Goal: Information Seeking & Learning: Learn about a topic

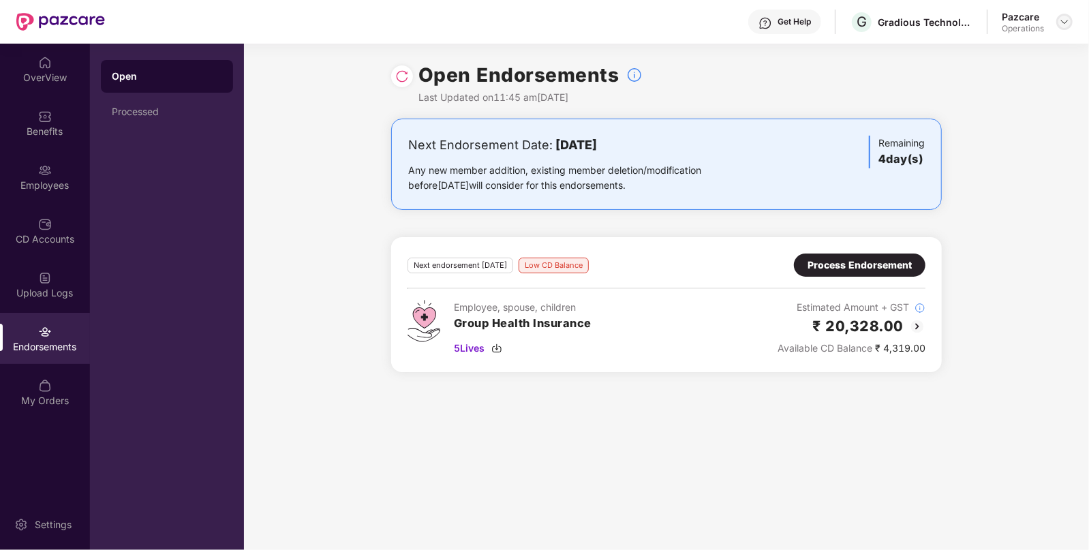
click at [1065, 21] on img at bounding box center [1064, 21] width 11 height 11
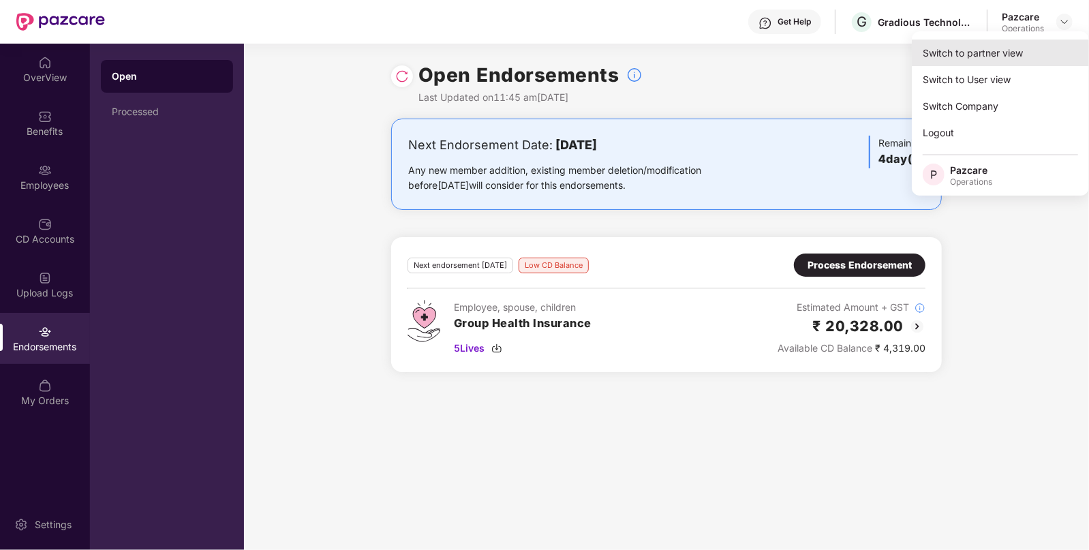
click at [978, 47] on div "Switch to partner view" at bounding box center [1000, 53] width 177 height 27
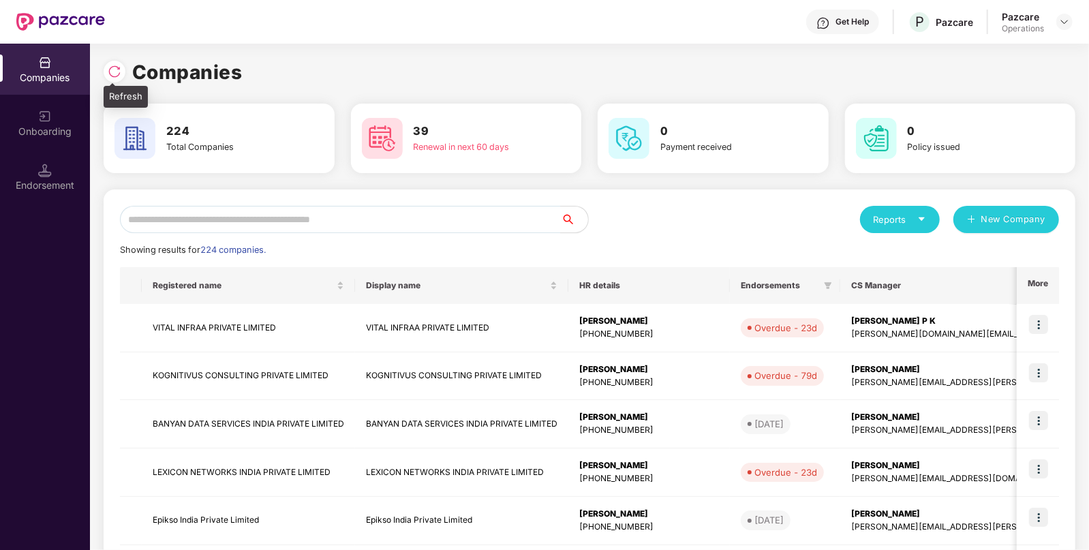
click at [114, 76] on img at bounding box center [115, 72] width 14 height 14
click at [226, 217] on input "text" at bounding box center [340, 219] width 441 height 27
paste input "**********"
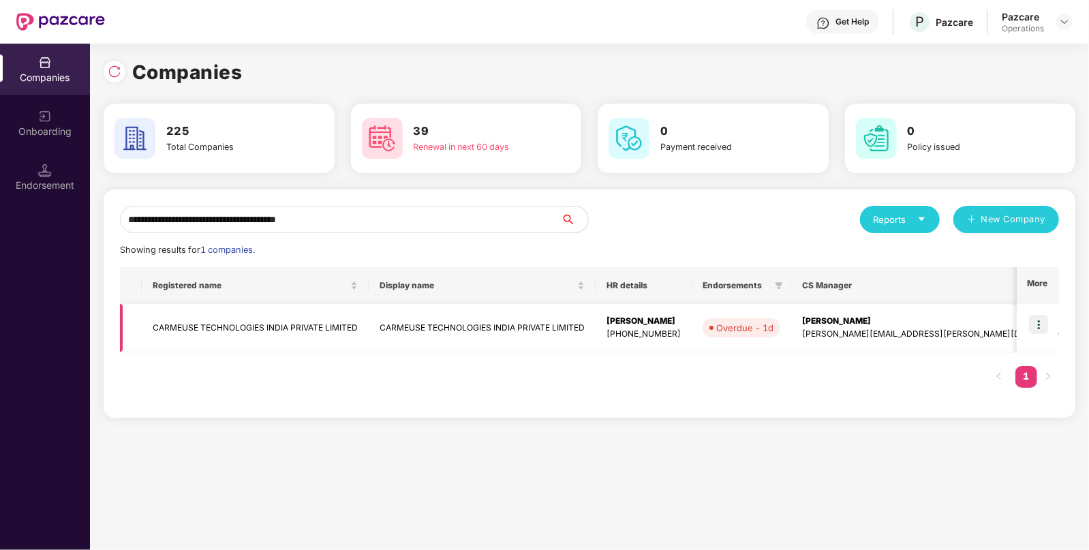
type input "**********"
click at [200, 317] on td "CARMEUSE TECHNOLOGIES INDIA PRIVATE LIMITED" at bounding box center [255, 328] width 227 height 48
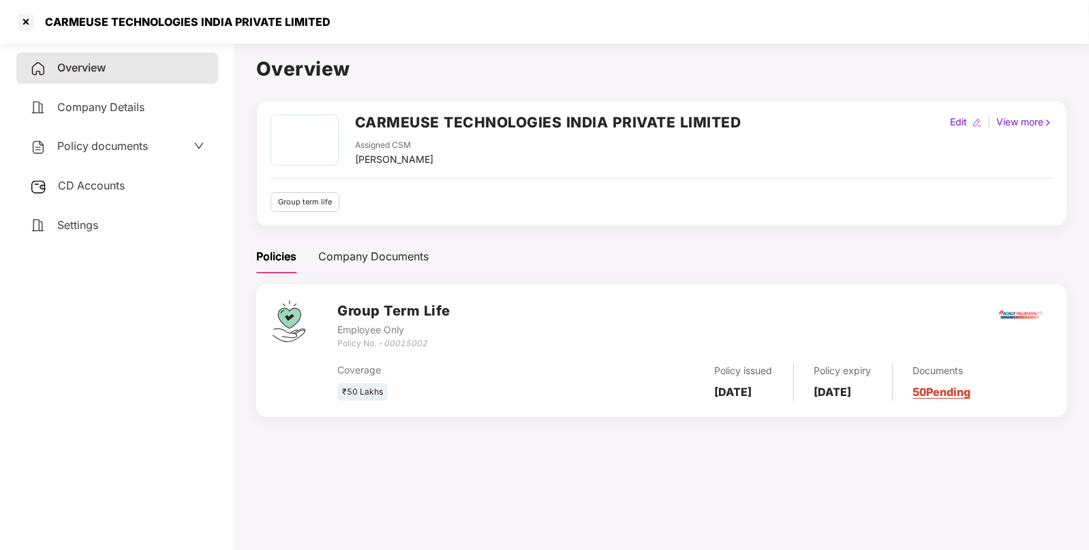
click at [91, 142] on span "Policy documents" at bounding box center [102, 146] width 91 height 14
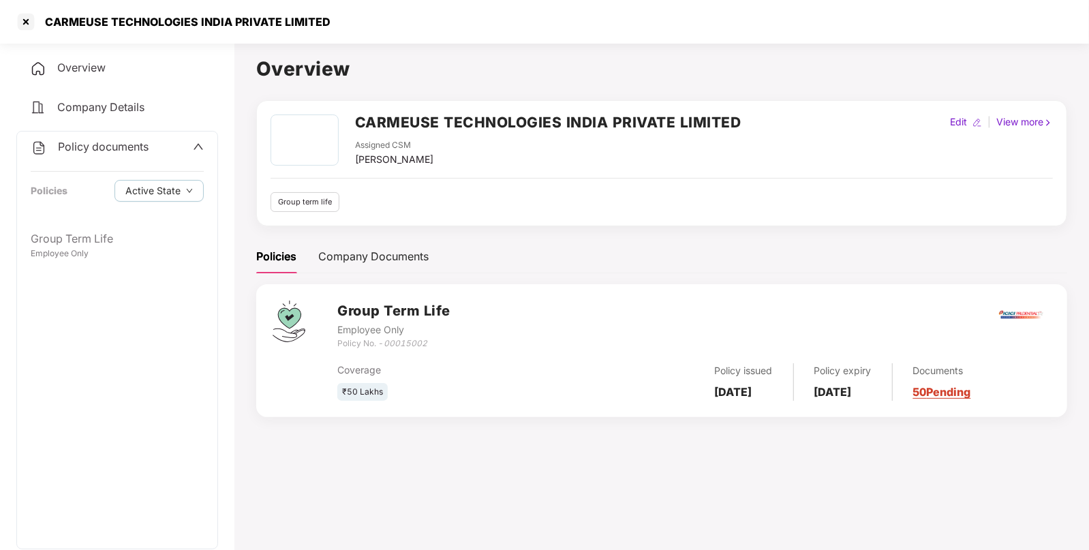
click at [102, 109] on span "Company Details" at bounding box center [100, 107] width 87 height 14
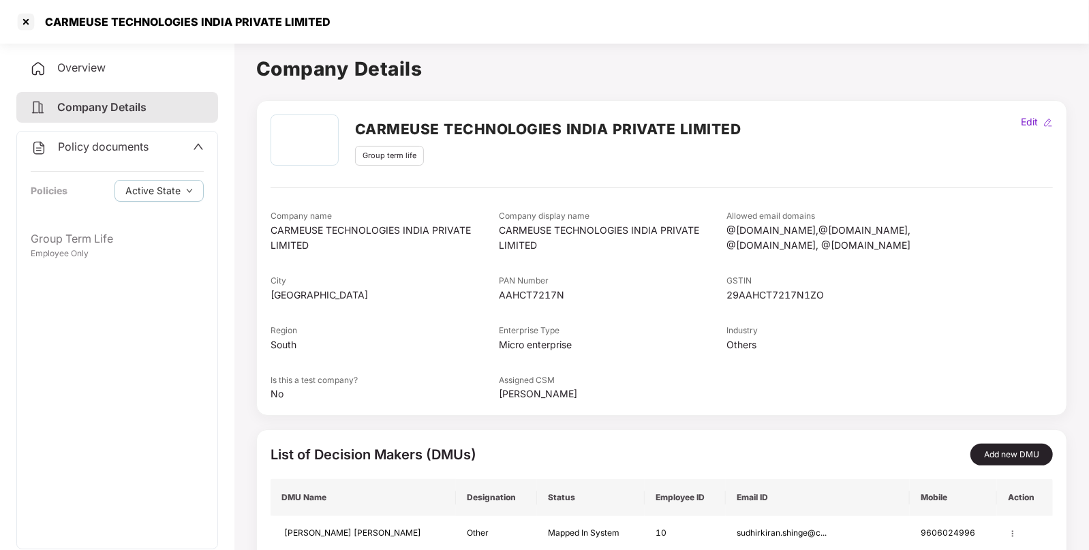
click at [117, 101] on span "Company Details" at bounding box center [101, 107] width 89 height 14
click at [102, 143] on span "Policy documents" at bounding box center [103, 147] width 91 height 14
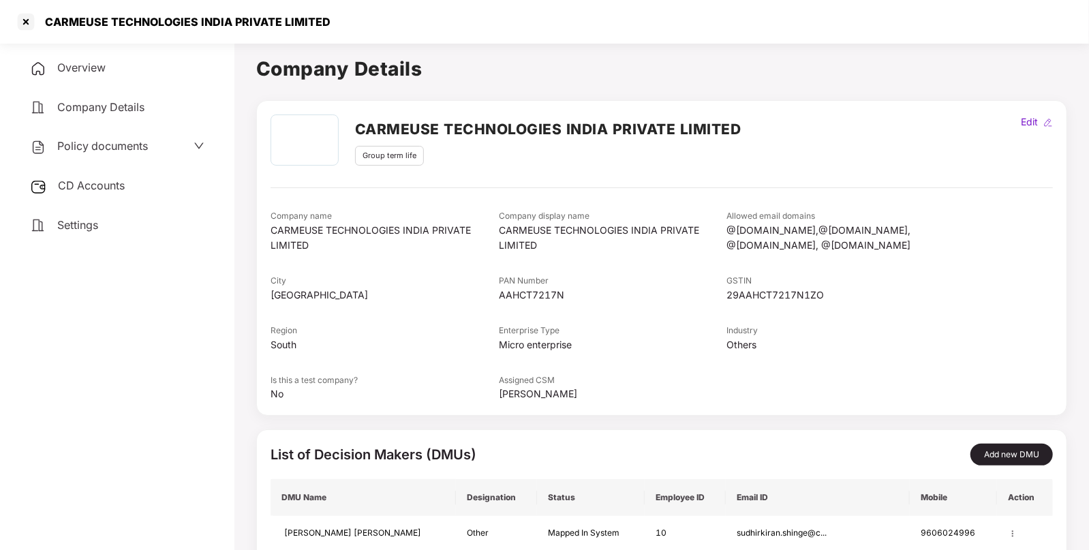
click at [168, 142] on div "Policy documents" at bounding box center [117, 147] width 174 height 18
click at [484, 127] on h2 "CARMEUSE TECHNOLOGIES INDIA PRIVATE LIMITED" at bounding box center [548, 129] width 386 height 22
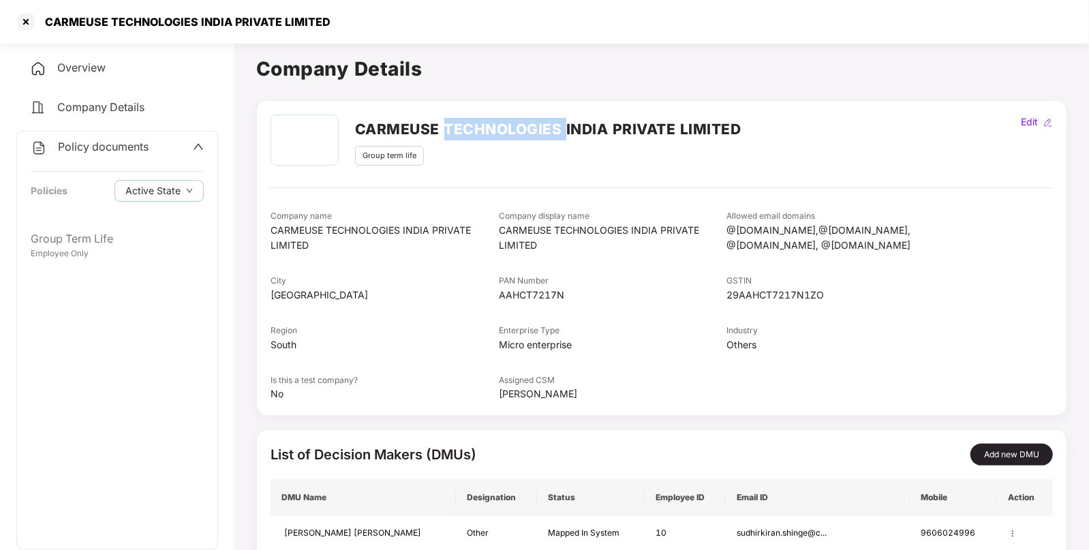
click at [484, 127] on h2 "CARMEUSE TECHNOLOGIES INDIA PRIVATE LIMITED" at bounding box center [548, 129] width 386 height 22
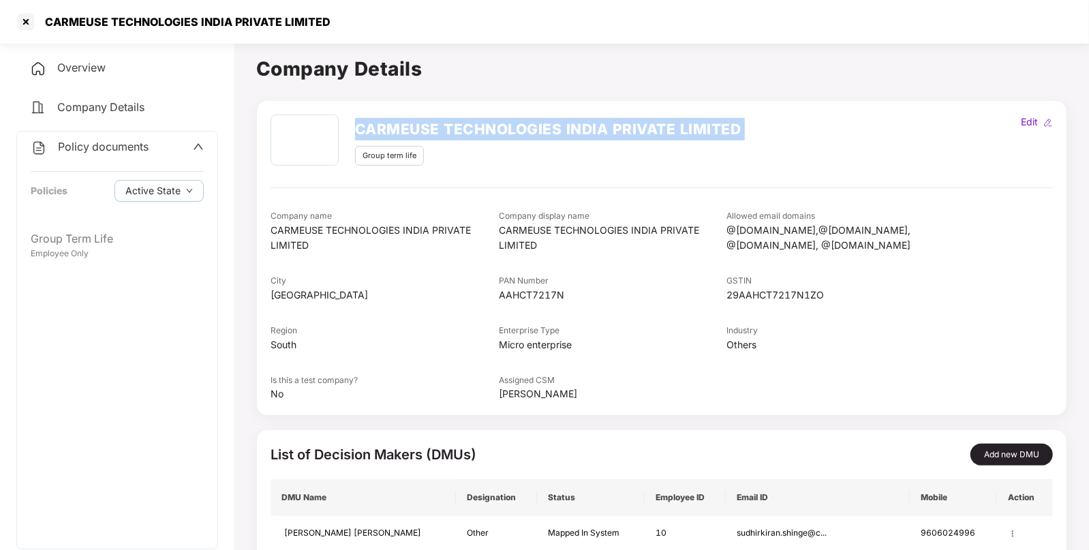
click at [484, 127] on h2 "CARMEUSE TECHNOLOGIES INDIA PRIVATE LIMITED" at bounding box center [548, 129] width 386 height 22
copy h2 "CARMEUSE TECHNOLOGIES INDIA PRIVATE LIMITED"
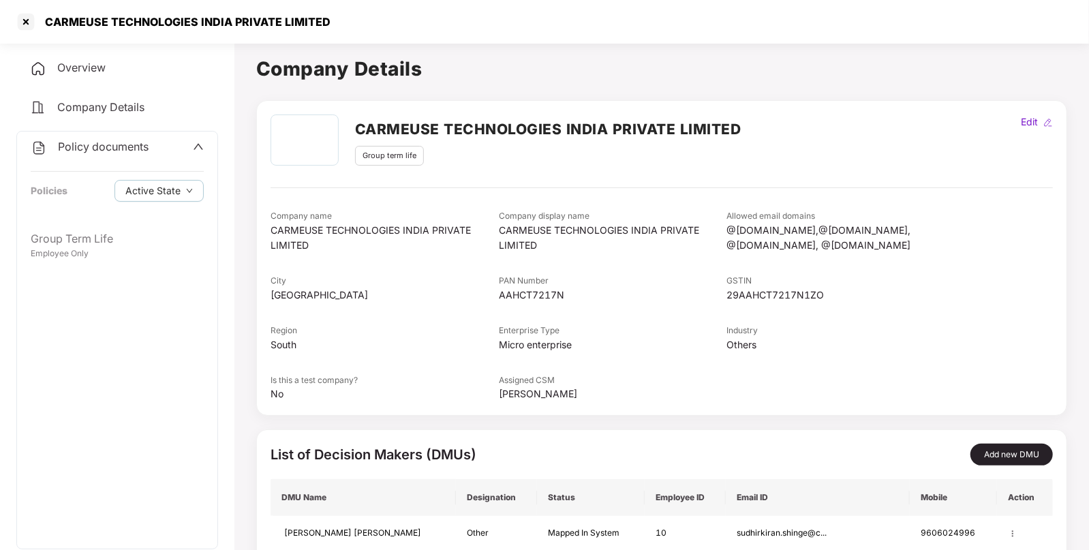
click at [113, 68] on div "Overview" at bounding box center [117, 67] width 202 height 31
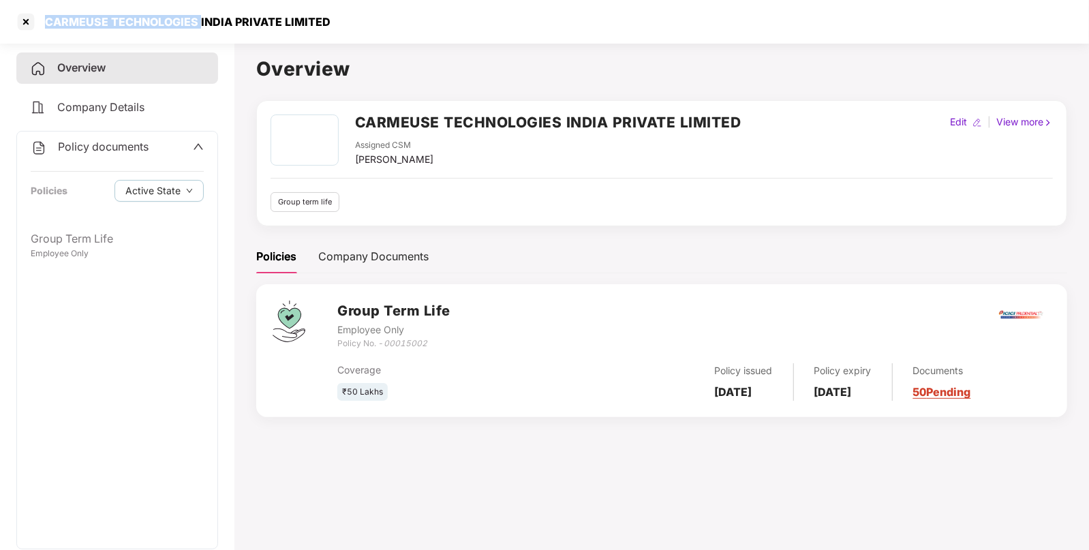
drag, startPoint x: 46, startPoint y: 20, endPoint x: 198, endPoint y: 20, distance: 151.3
click at [198, 20] on div "CARMEUSE TECHNOLOGIES INDIA PRIVATE LIMITED" at bounding box center [184, 22] width 294 height 14
copy div "CARMEUSE TECHNOLOGIES"
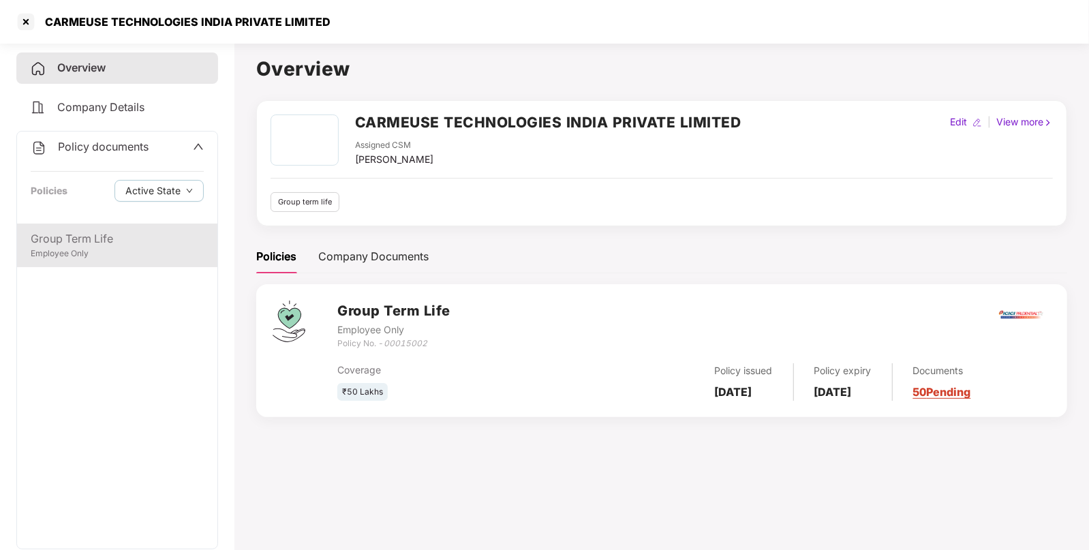
click at [55, 238] on div "Group Term Life" at bounding box center [117, 238] width 173 height 17
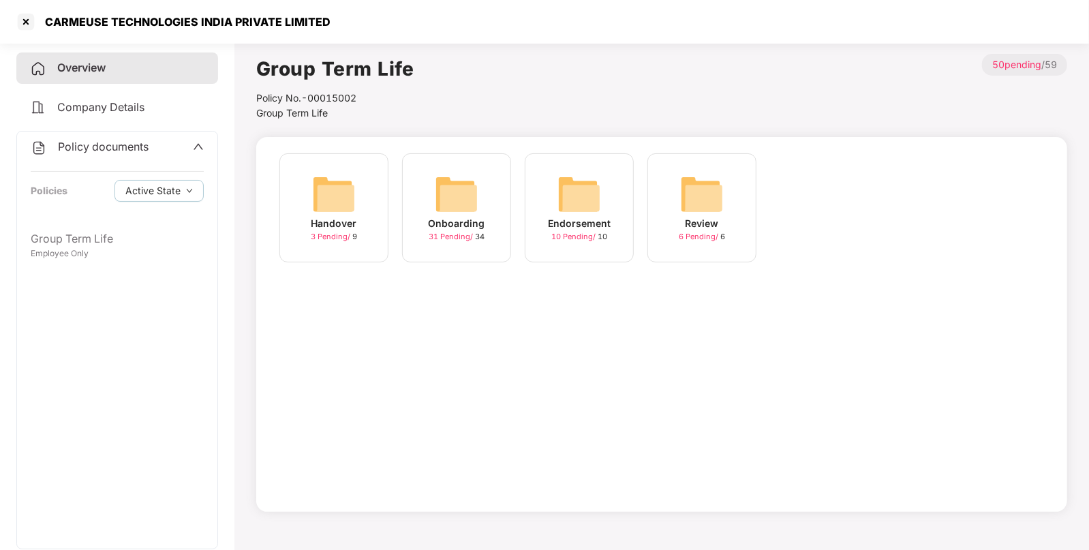
click at [591, 188] on img at bounding box center [579, 194] width 44 height 44
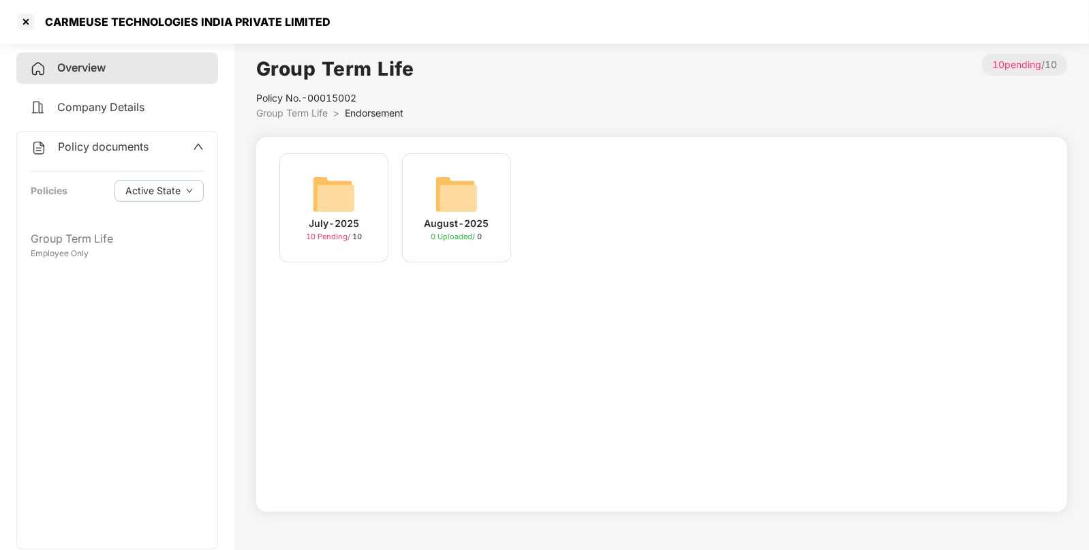
click at [276, 113] on span "Group Term Life" at bounding box center [292, 113] width 72 height 12
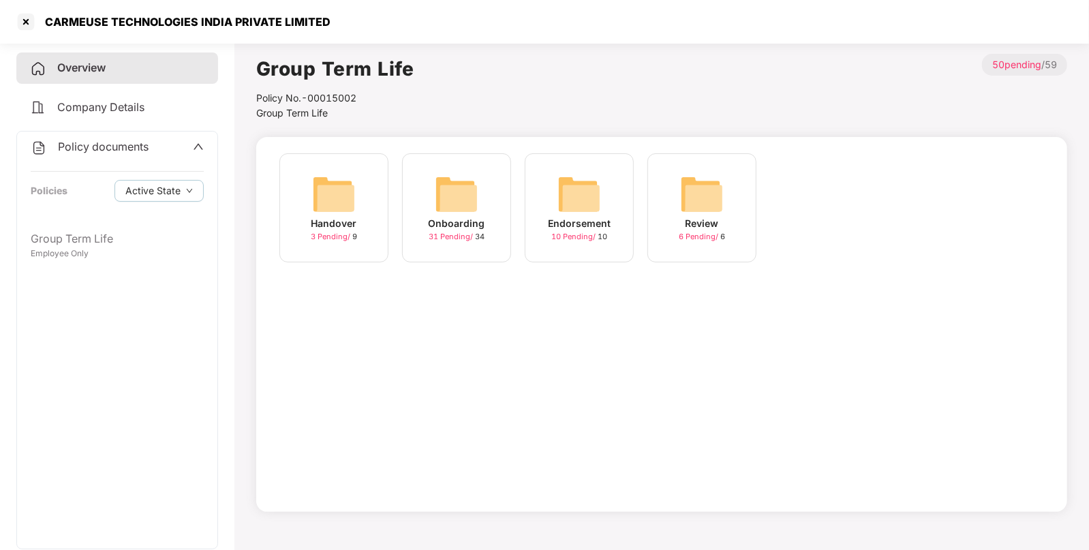
click at [448, 194] on img at bounding box center [457, 194] width 44 height 44
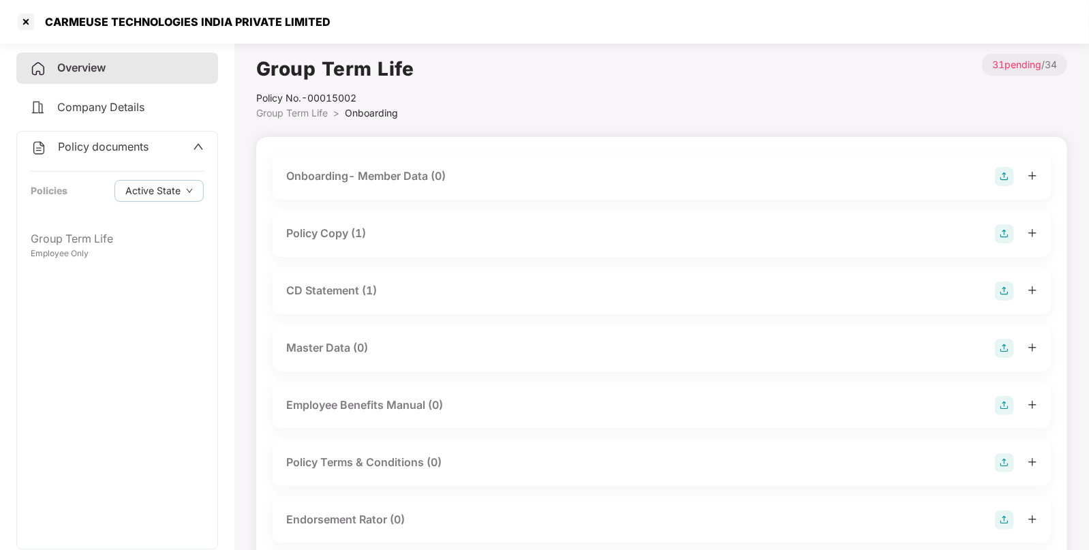
click at [332, 224] on div "Policy Copy (1)" at bounding box center [661, 233] width 751 height 19
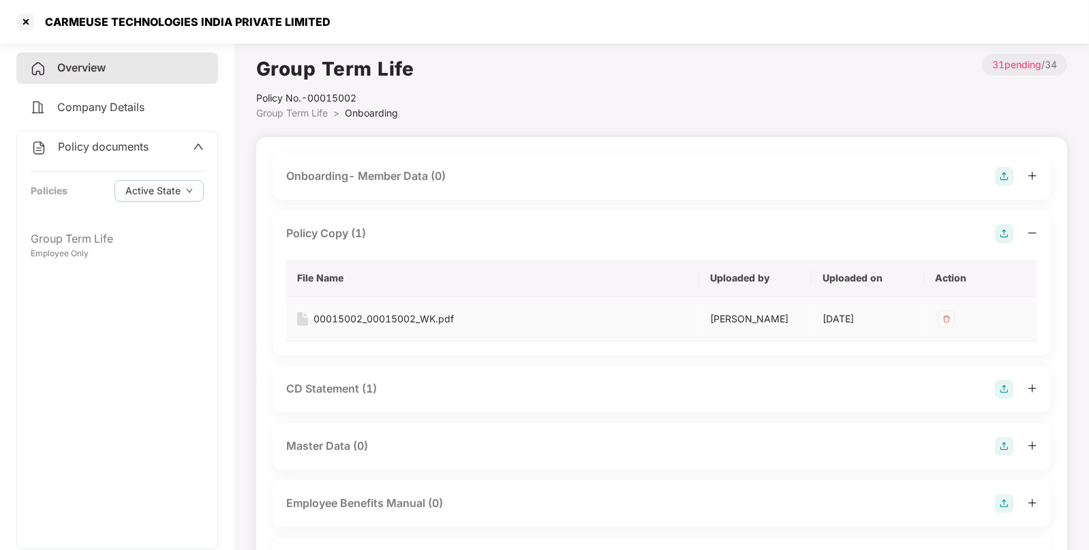
click at [389, 314] on div "00015002_00015002_WK.pdf" at bounding box center [383, 318] width 140 height 15
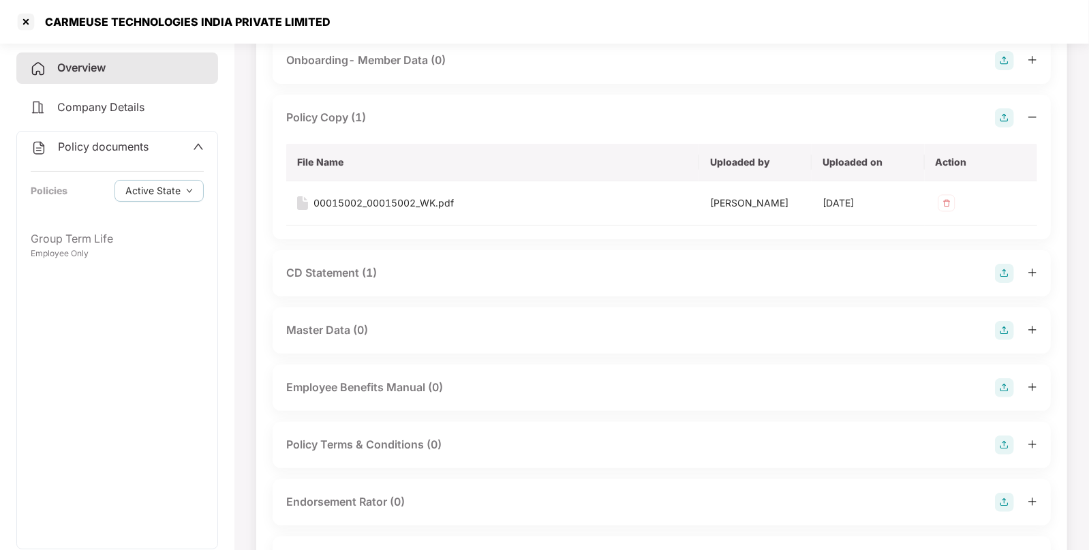
click at [337, 277] on div "CD Statement (1)" at bounding box center [331, 272] width 91 height 17
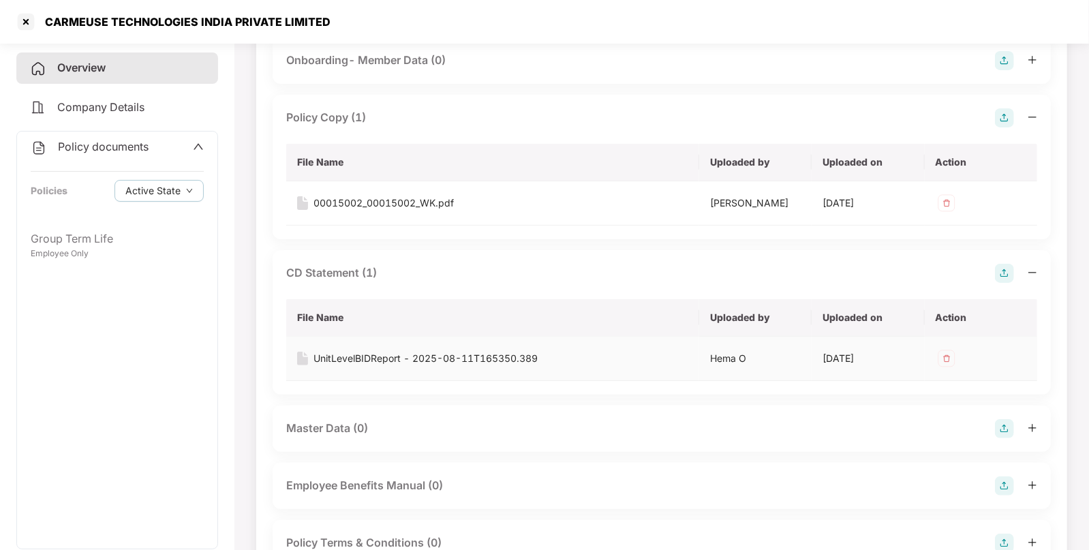
click at [378, 355] on div "UnitLevelBIDReport - 2025-08-11T165350.389" at bounding box center [425, 358] width 224 height 15
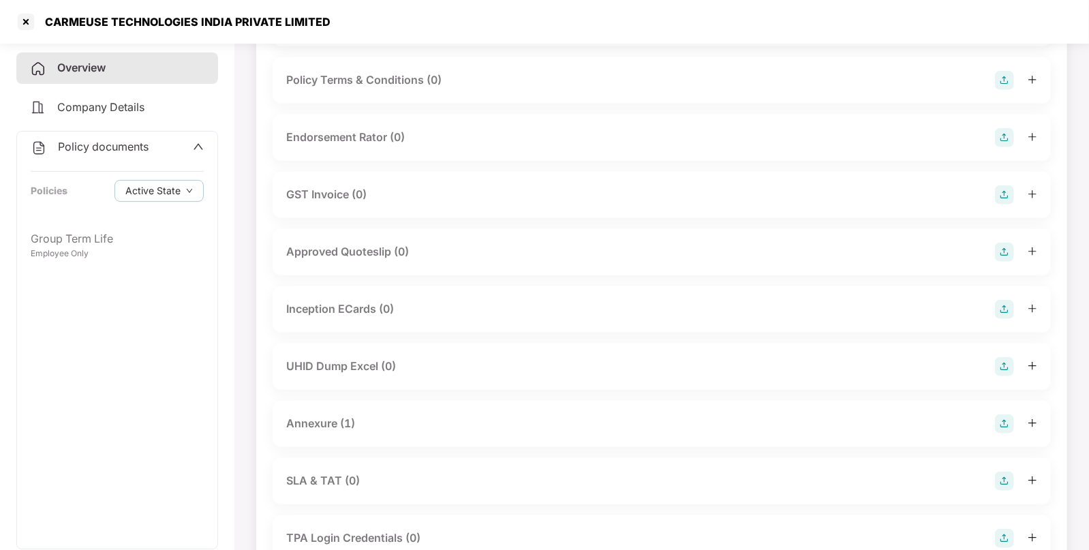
scroll to position [578, 0]
click at [320, 420] on div "Annexure (1)" at bounding box center [320, 423] width 69 height 17
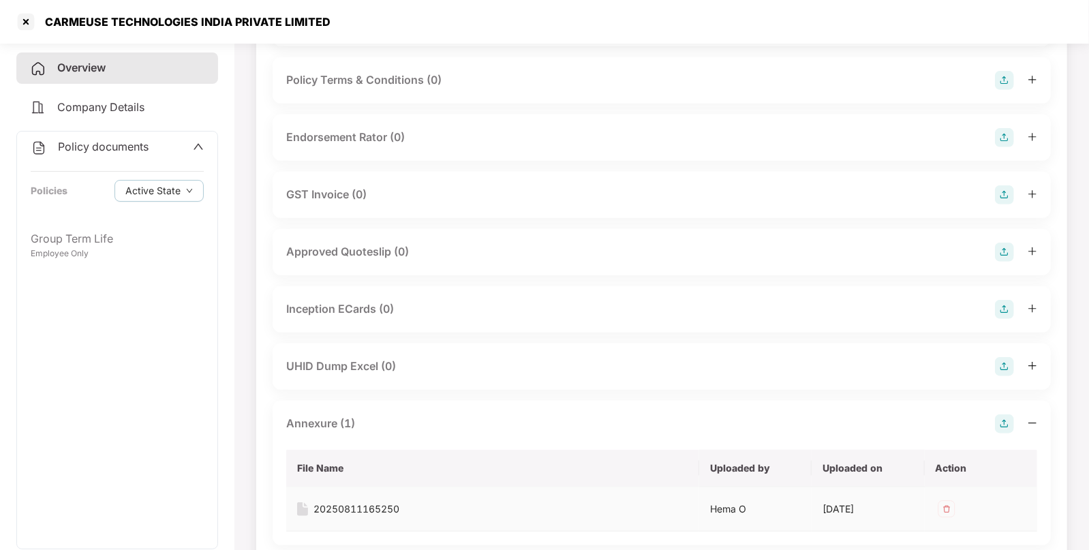
click at [350, 510] on div "20250811165250" at bounding box center [356, 508] width 86 height 15
